Goal: Information Seeking & Learning: Learn about a topic

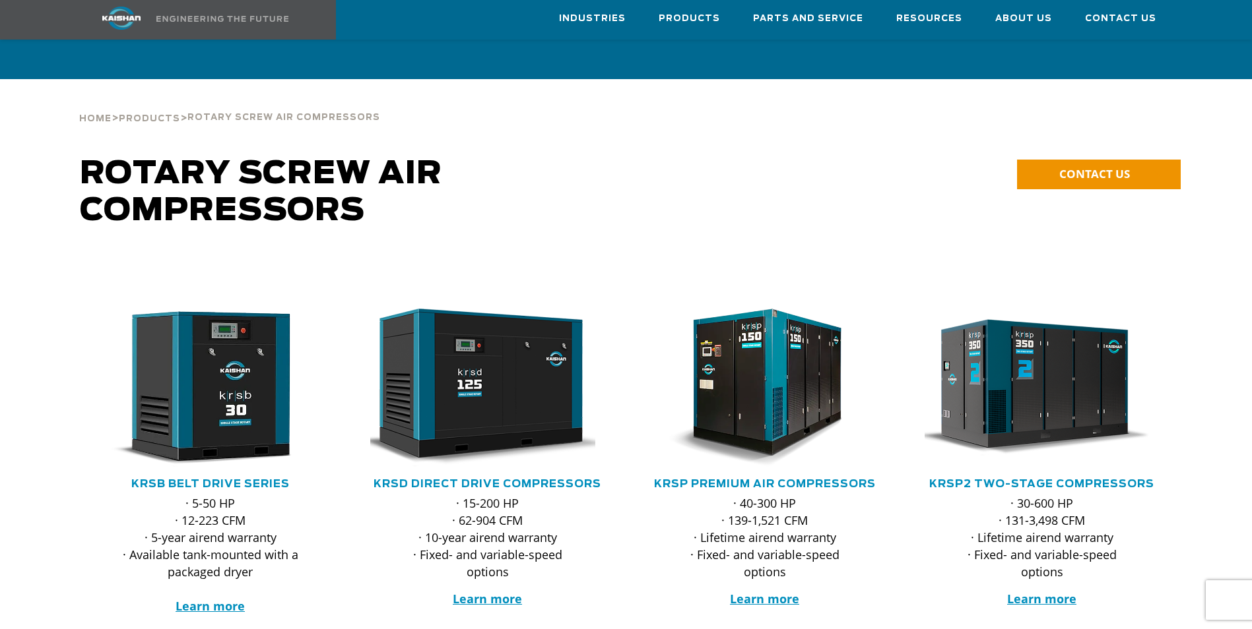
scroll to position [396, 0]
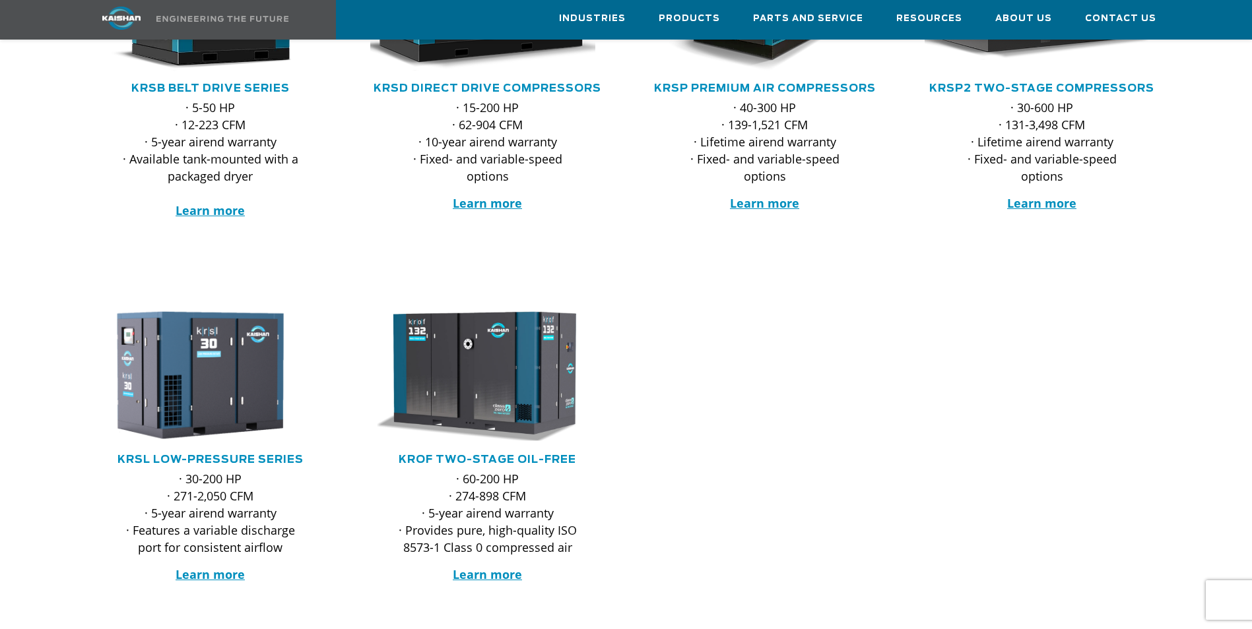
click at [953, 424] on div at bounding box center [626, 470] width 1252 height 364
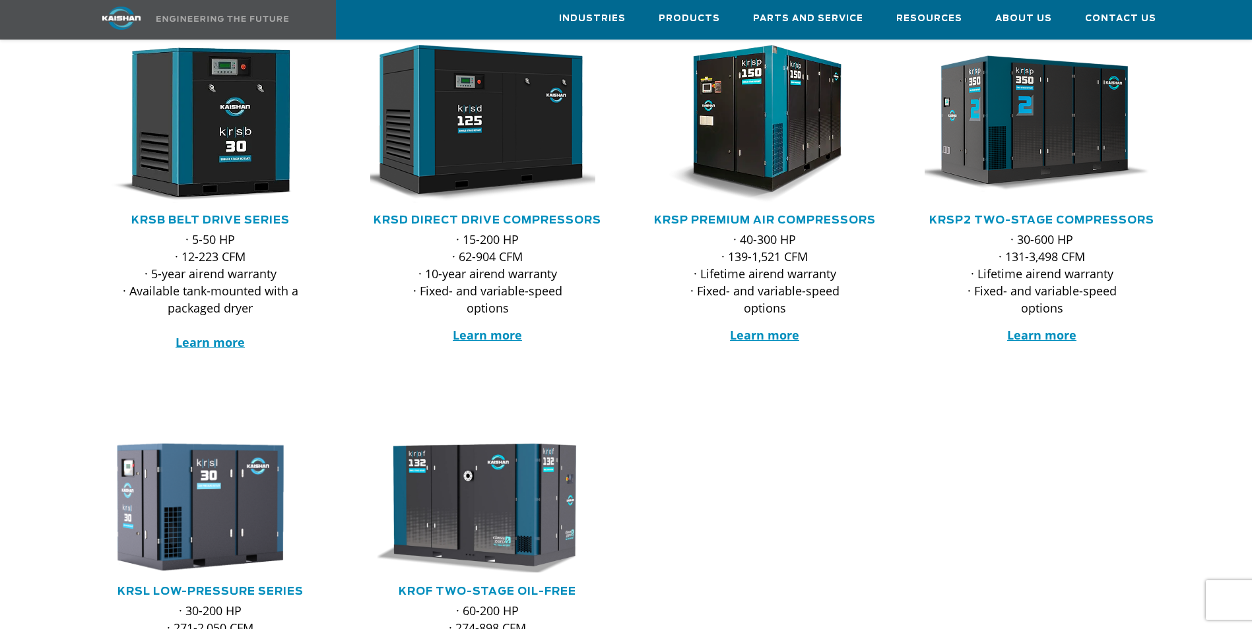
scroll to position [198, 0]
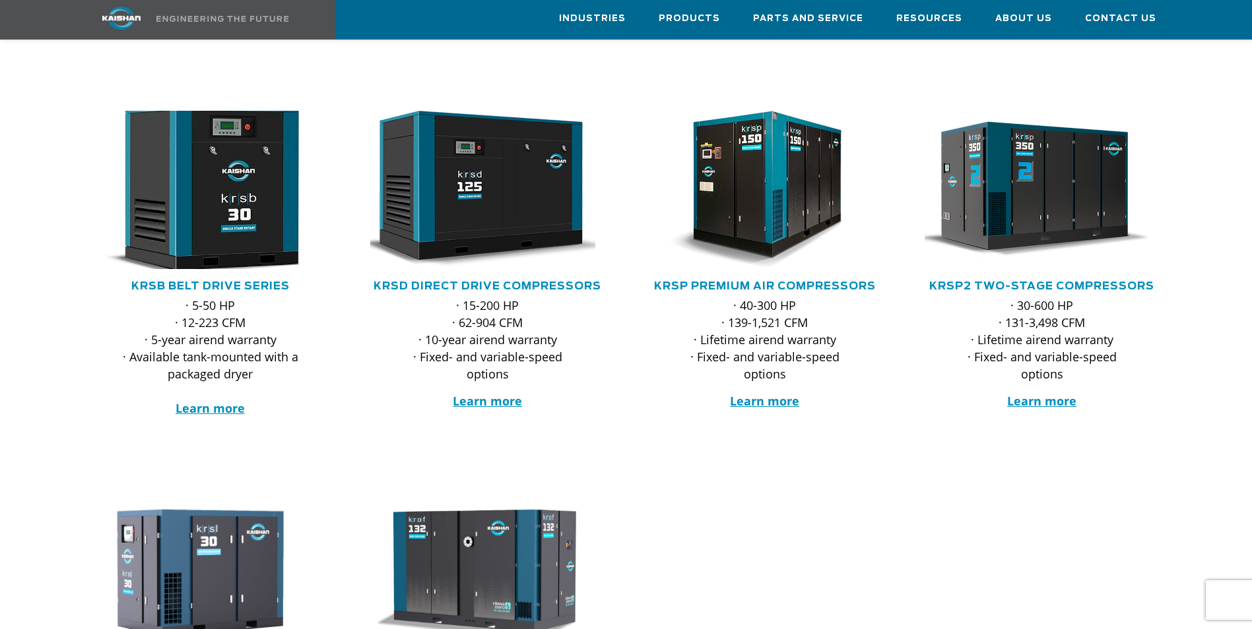
click at [236, 201] on img at bounding box center [200, 190] width 259 height 174
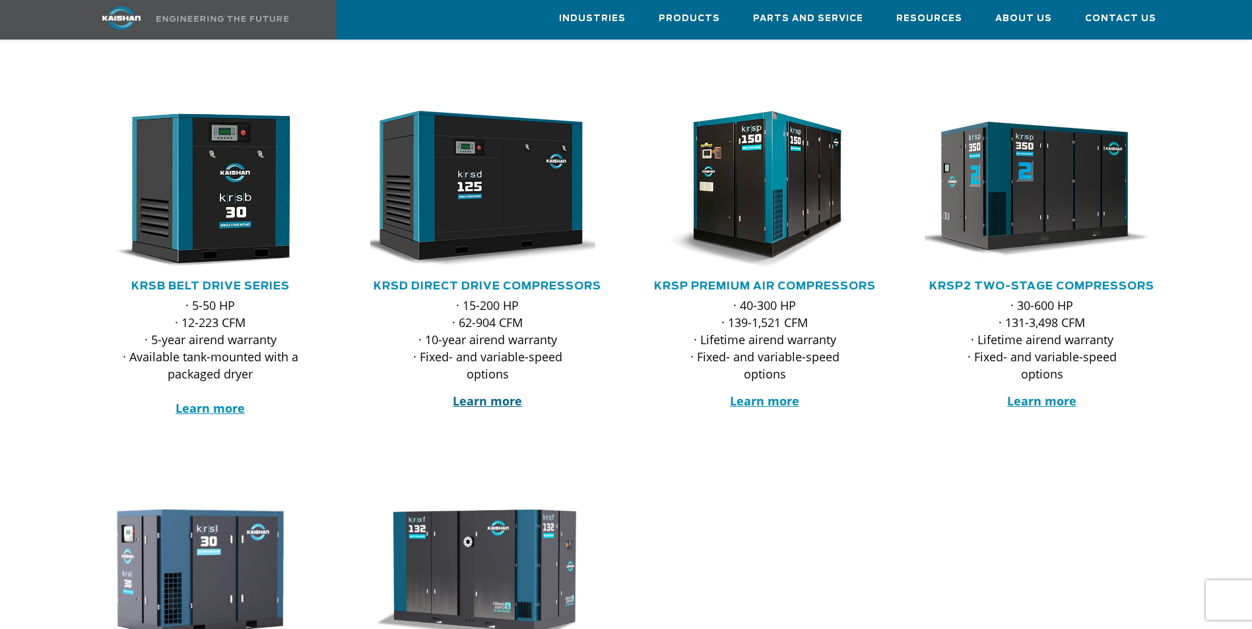
click at [482, 393] on strong "Learn more" at bounding box center [487, 401] width 69 height 16
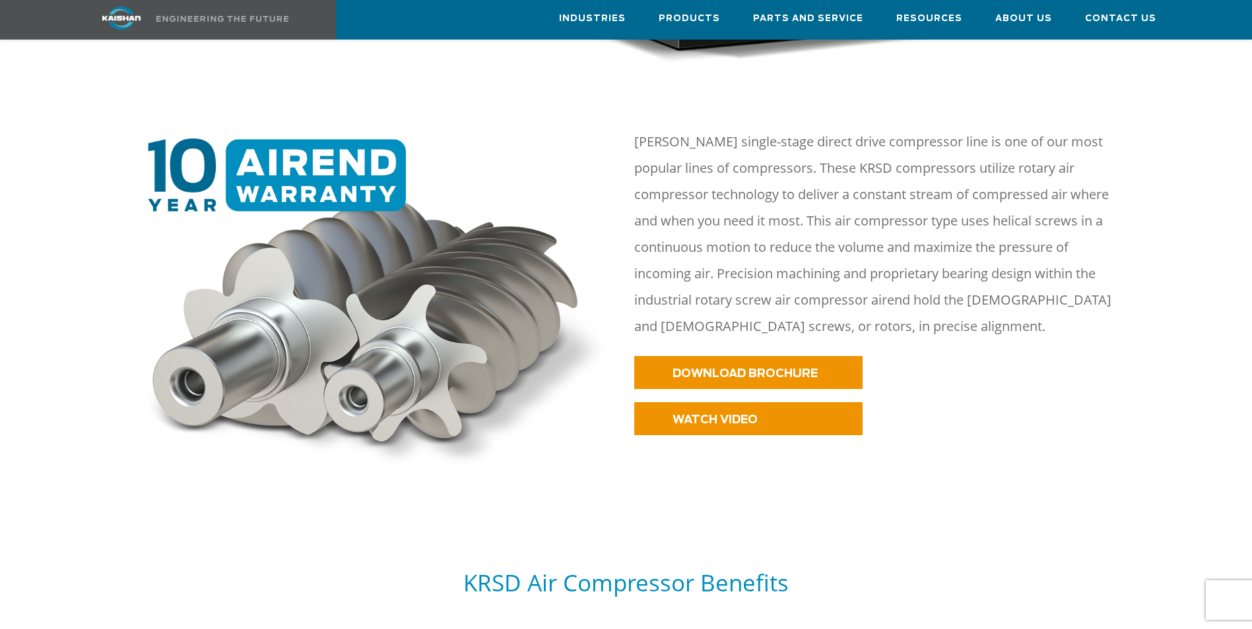
scroll to position [330, 0]
